Goal: Register for event/course

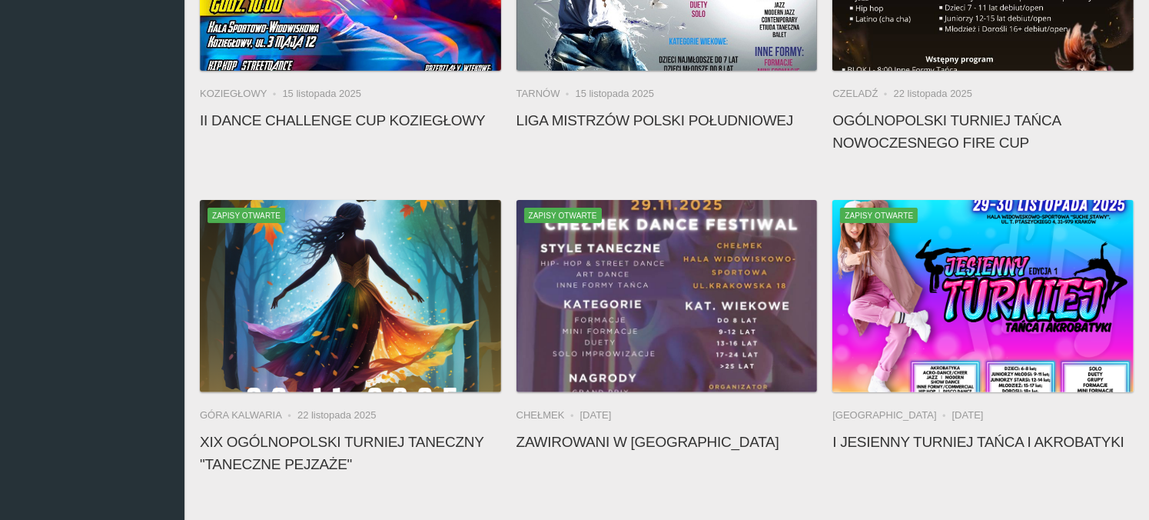
scroll to position [615, 0]
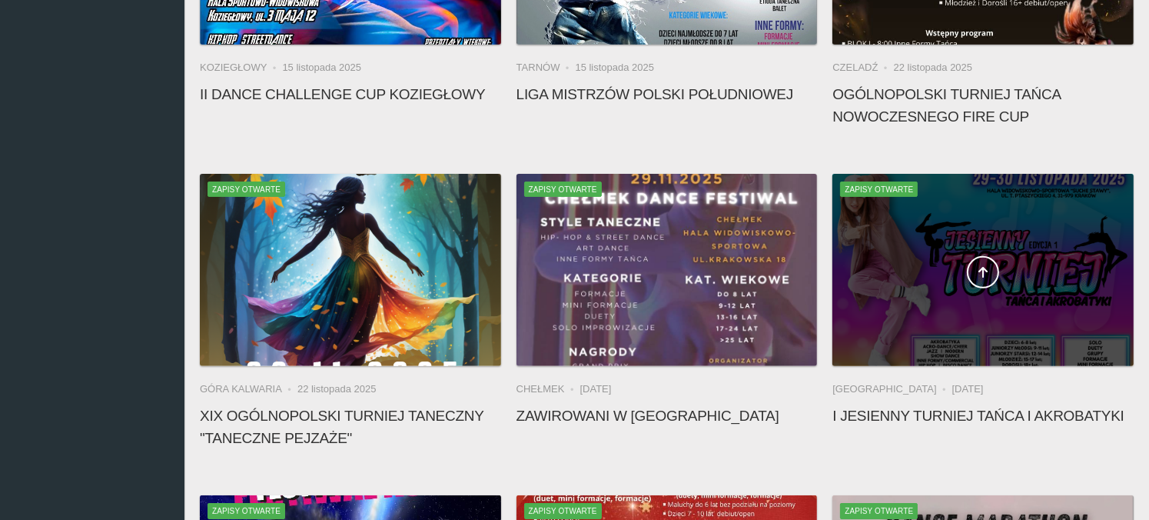
click at [965, 272] on span at bounding box center [982, 272] width 301 height 32
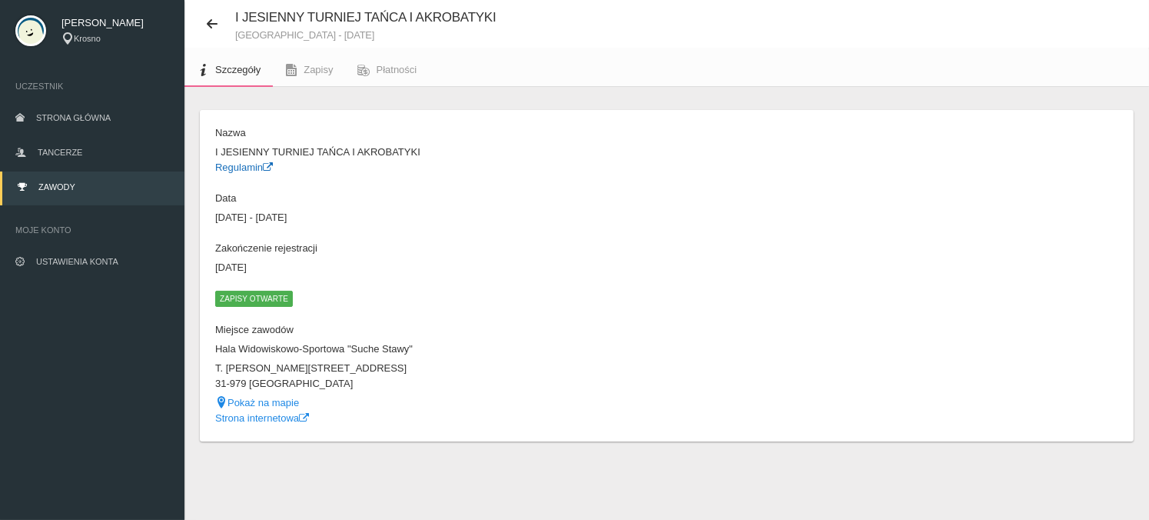
click at [240, 168] on link "Regulamin" at bounding box center [244, 167] width 58 height 12
click at [267, 297] on span "Zapisy otwarte" at bounding box center [254, 298] width 78 height 15
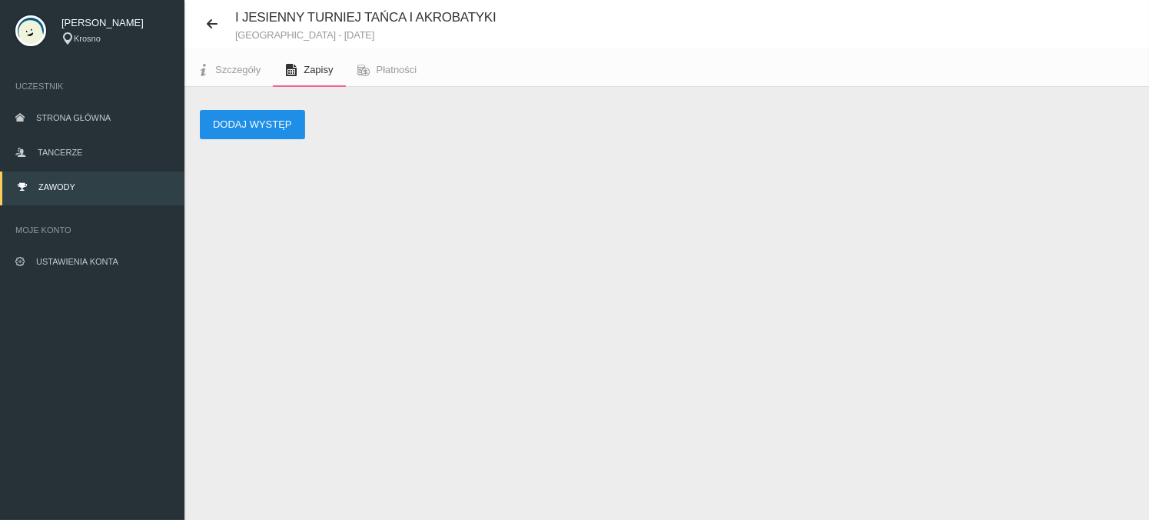
click at [260, 122] on button "Dodaj występ" at bounding box center [252, 124] width 105 height 29
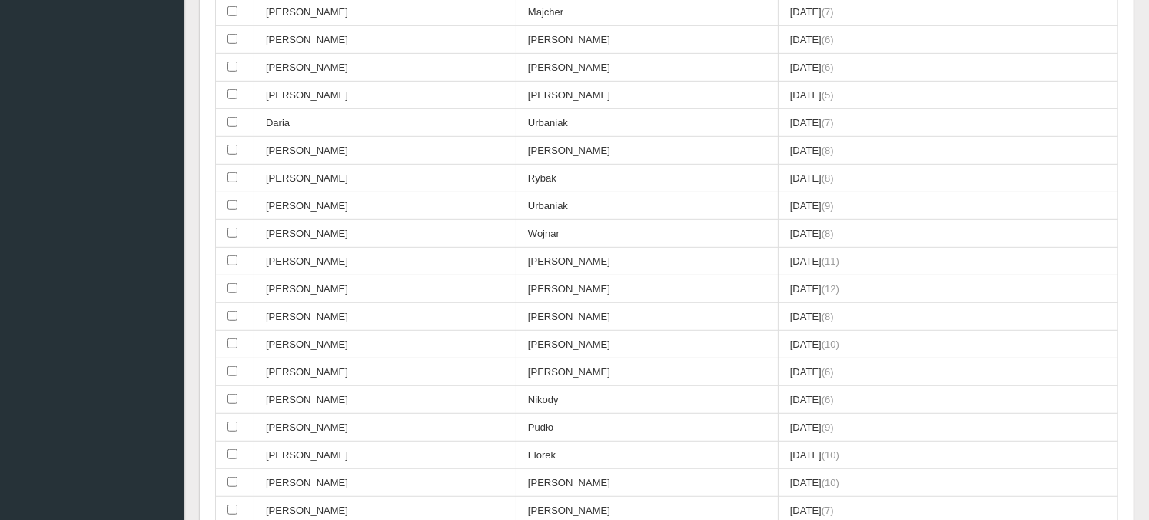
scroll to position [884, 0]
click at [231, 171] on input "checkbox" at bounding box center [233, 176] width 10 height 10
checkbox input "true"
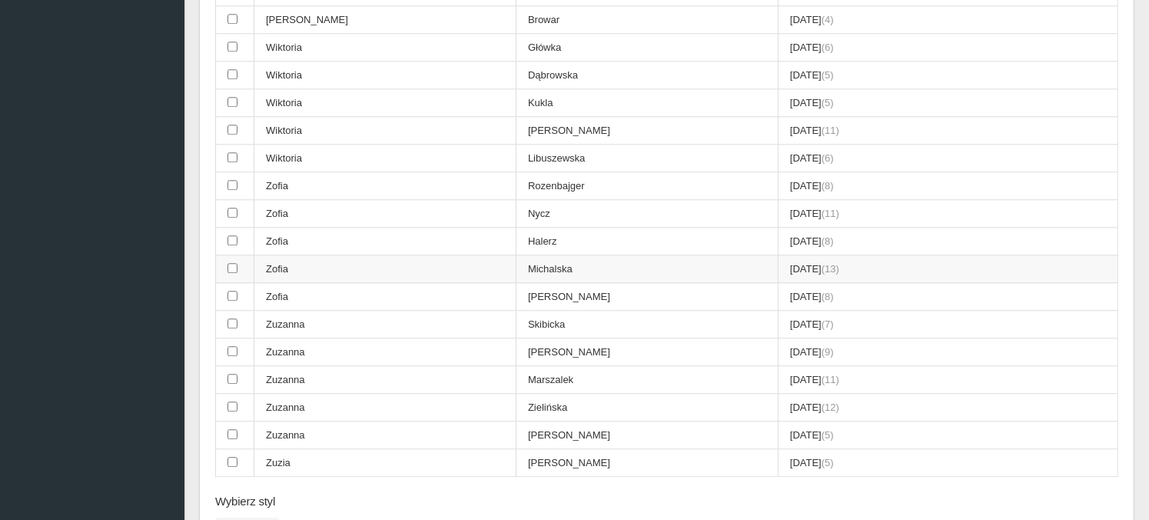
scroll to position [4210, 0]
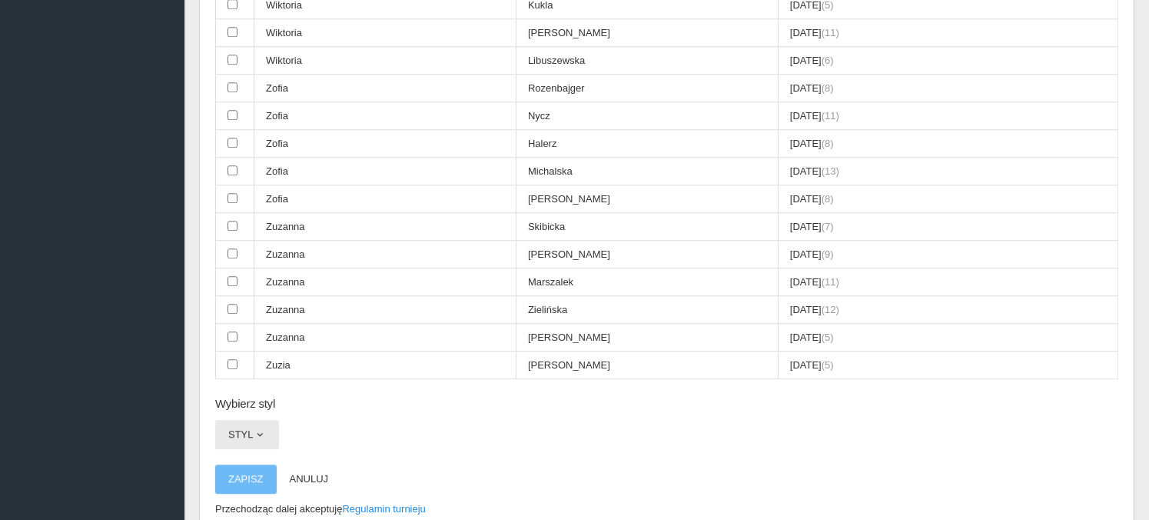
click at [263, 428] on span "button" at bounding box center [260, 434] width 12 height 12
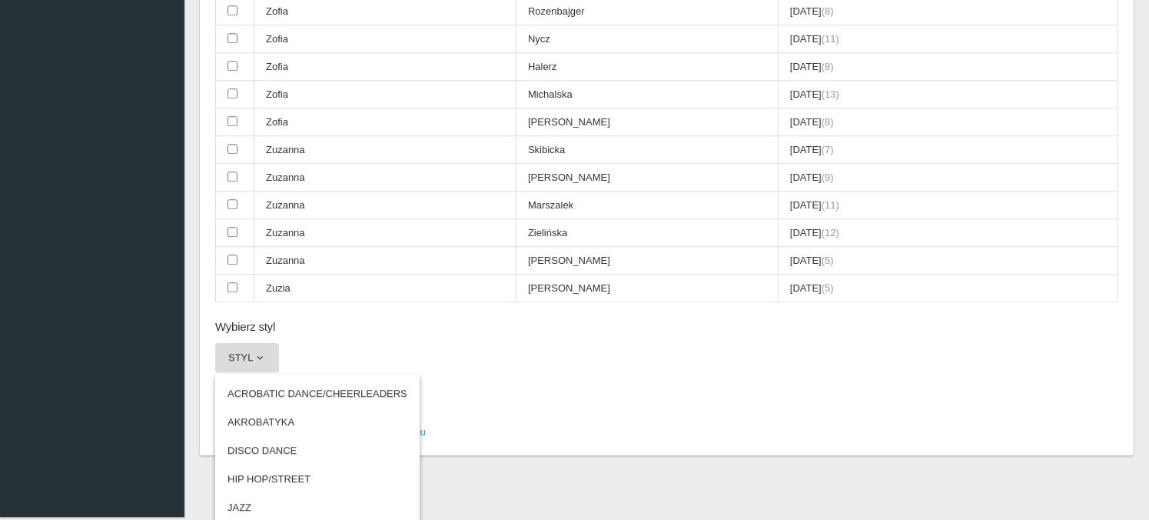
scroll to position [4306, 0]
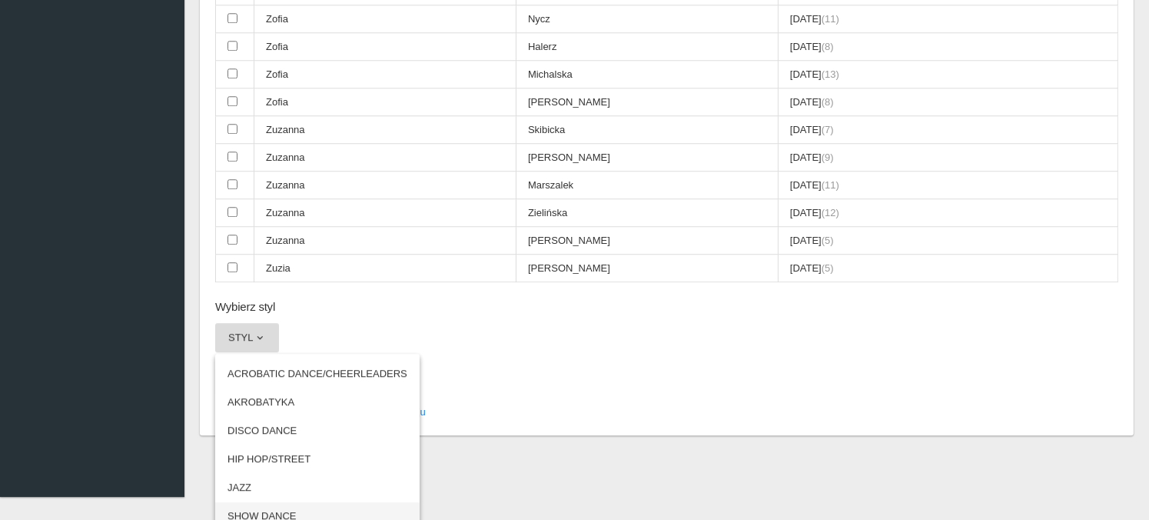
click at [265, 502] on link "SHOW DANCE" at bounding box center [317, 516] width 204 height 28
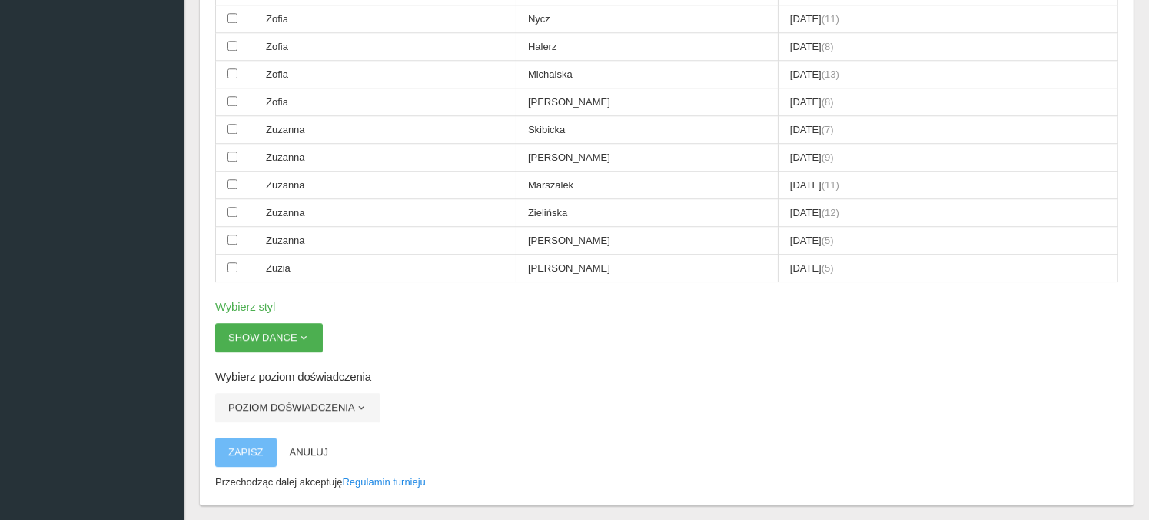
scroll to position [4279, 0]
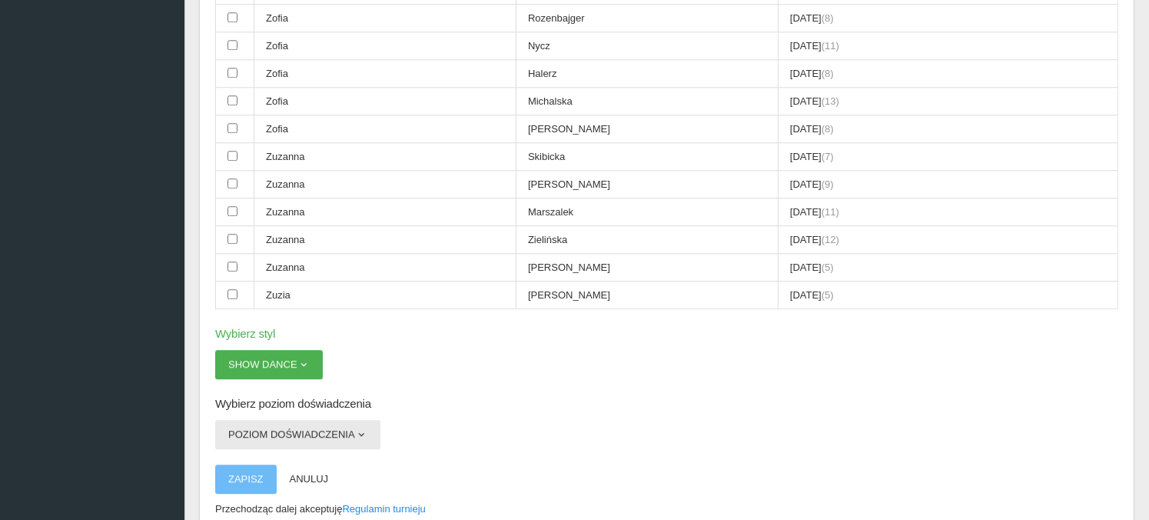
click at [357, 428] on span "button" at bounding box center [361, 434] width 12 height 12
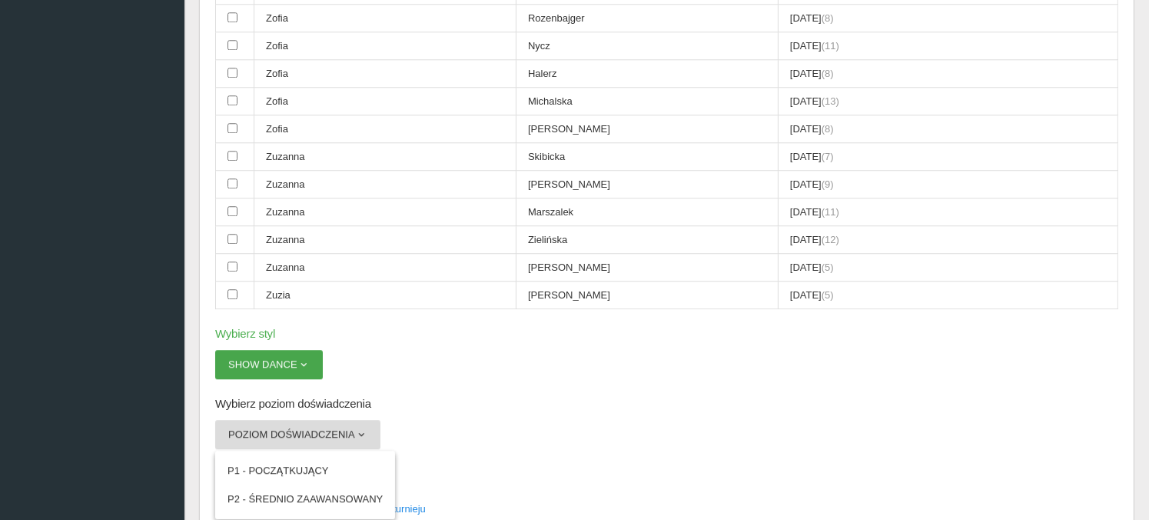
click at [283, 350] on button "SHOW DANCE" at bounding box center [269, 364] width 108 height 29
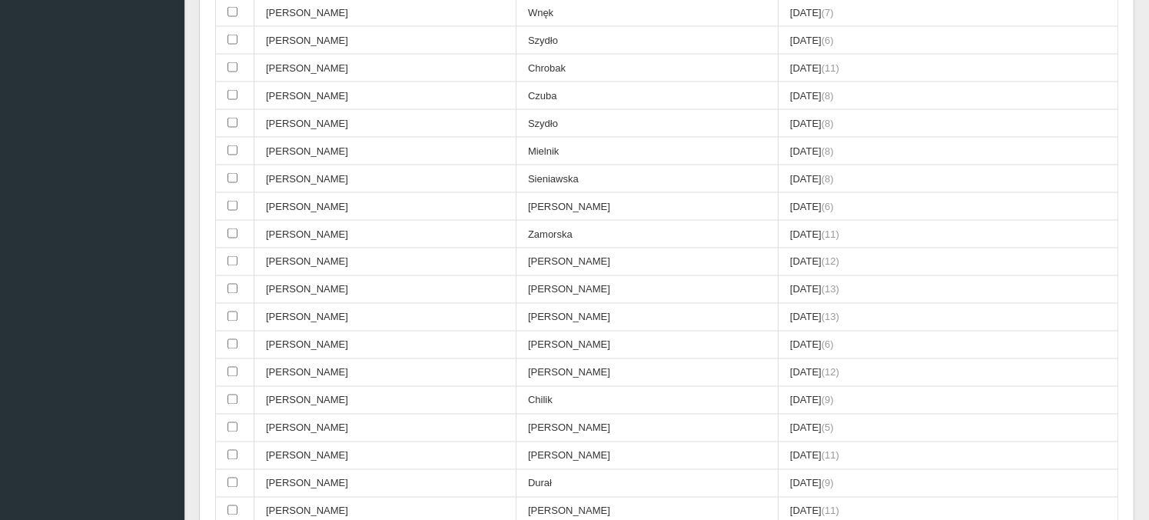
scroll to position [2616, 0]
